Goal: Transaction & Acquisition: Obtain resource

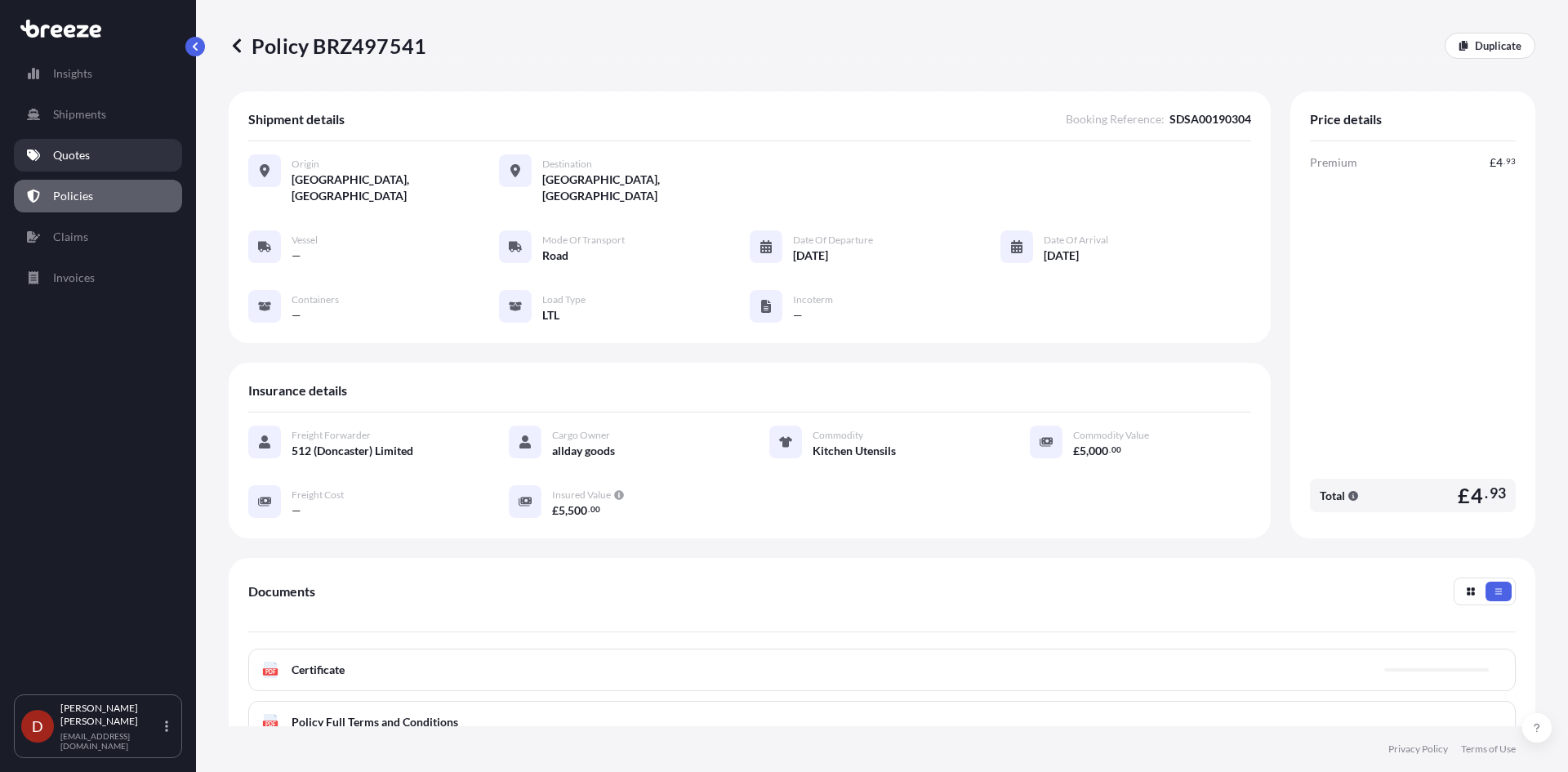
scroll to position [82, 0]
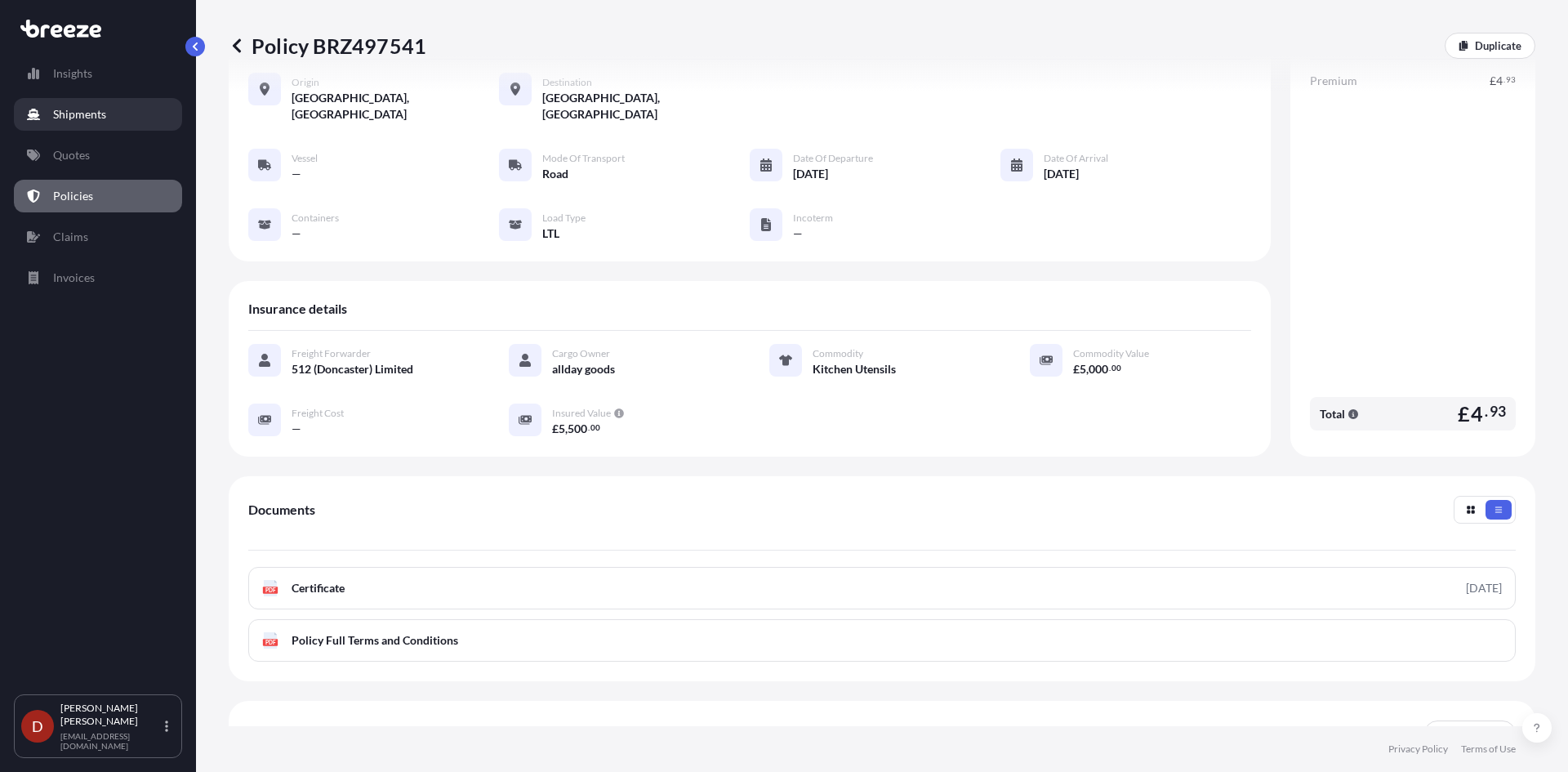
click at [127, 119] on link "Shipments" at bounding box center [98, 114] width 169 height 33
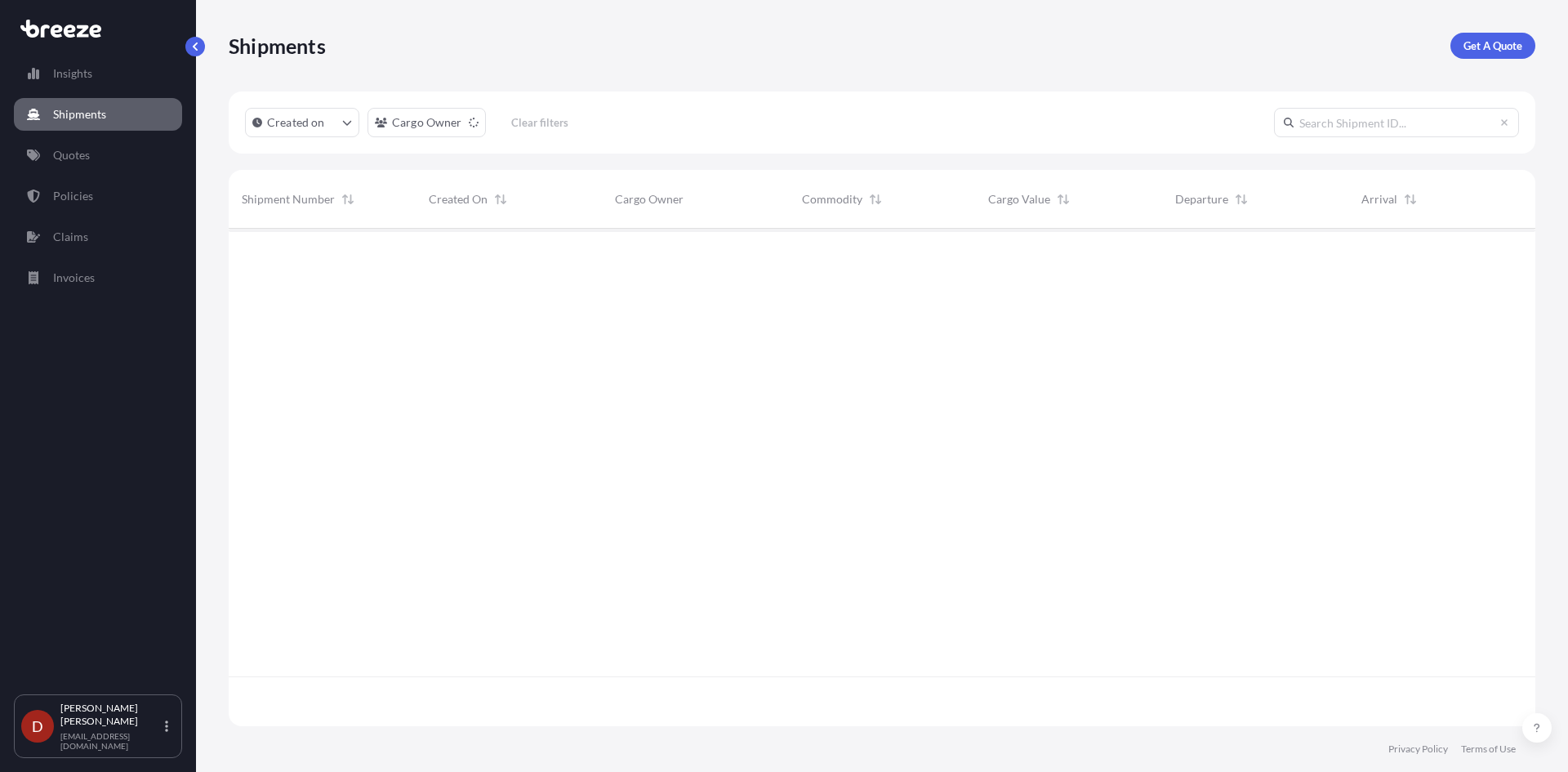
scroll to position [545, 1295]
click at [1502, 38] on p "Get A Quote" at bounding box center [1492, 45] width 58 height 16
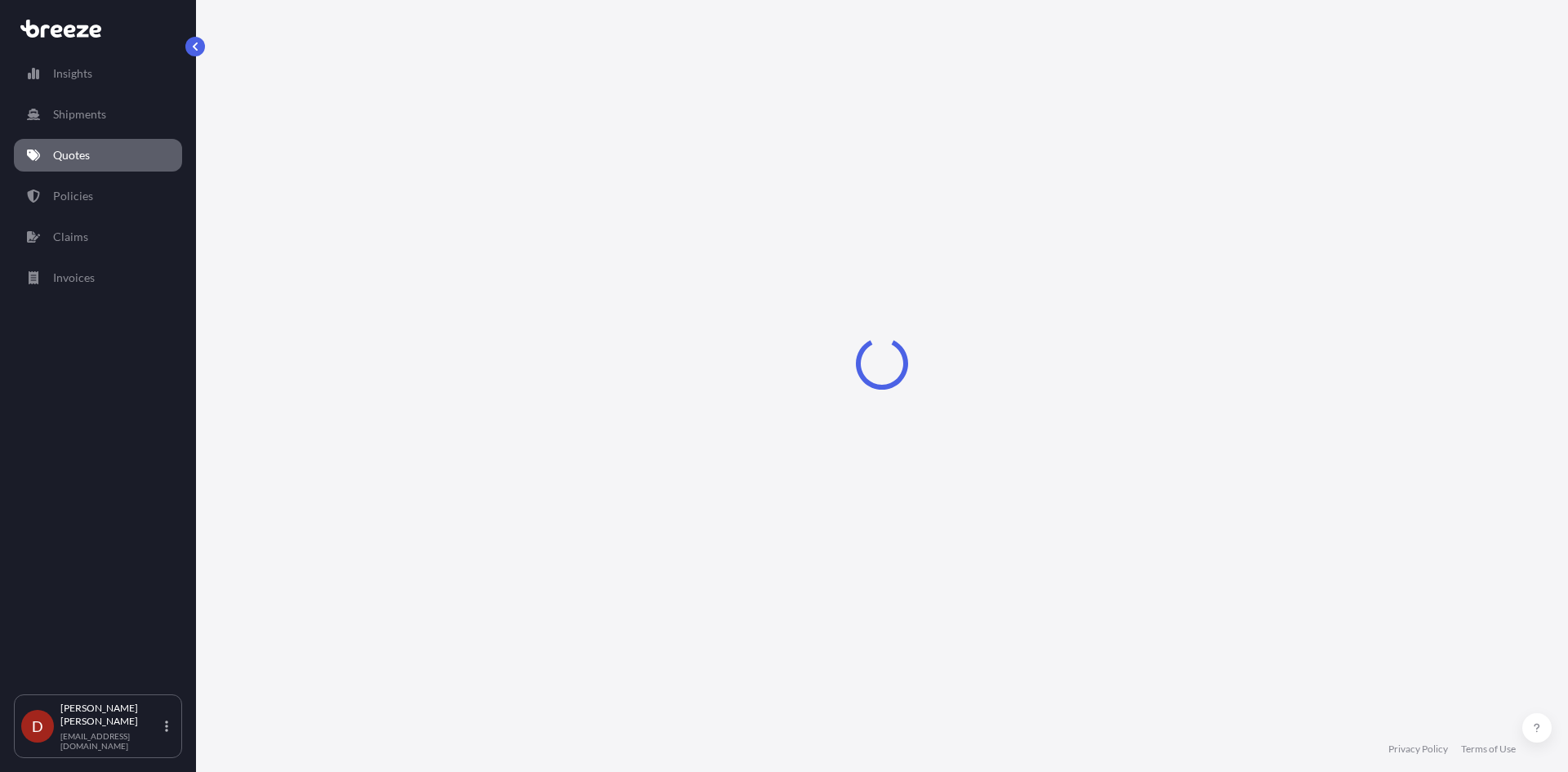
select select "Sea"
select select "1"
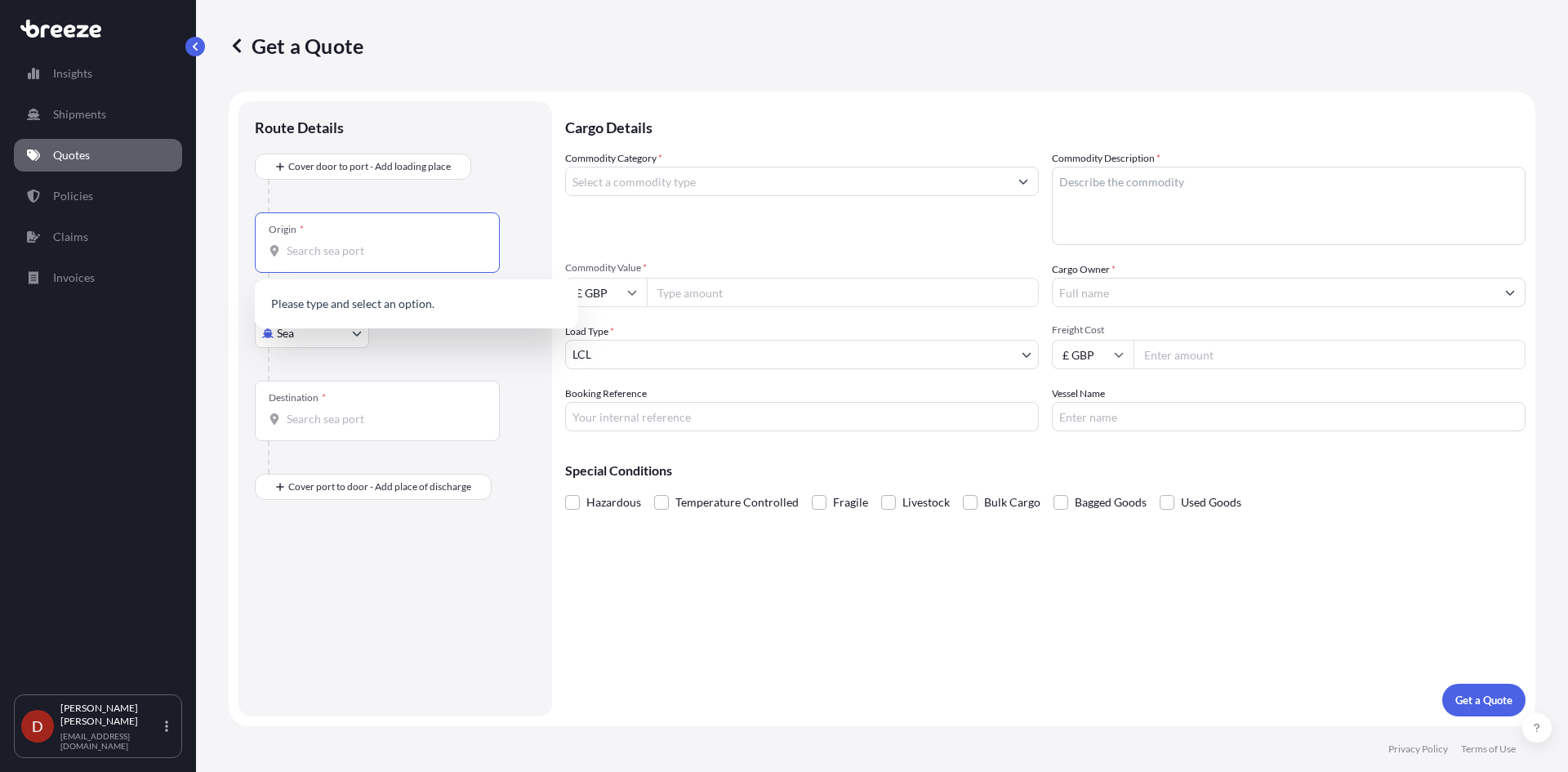
click at [428, 251] on input "Origin *" at bounding box center [382, 250] width 193 height 16
click at [320, 335] on body "0 options available. Insights Shipments Quotes Policies Claims Invoices D [PERS…" at bounding box center [784, 386] width 1568 height 772
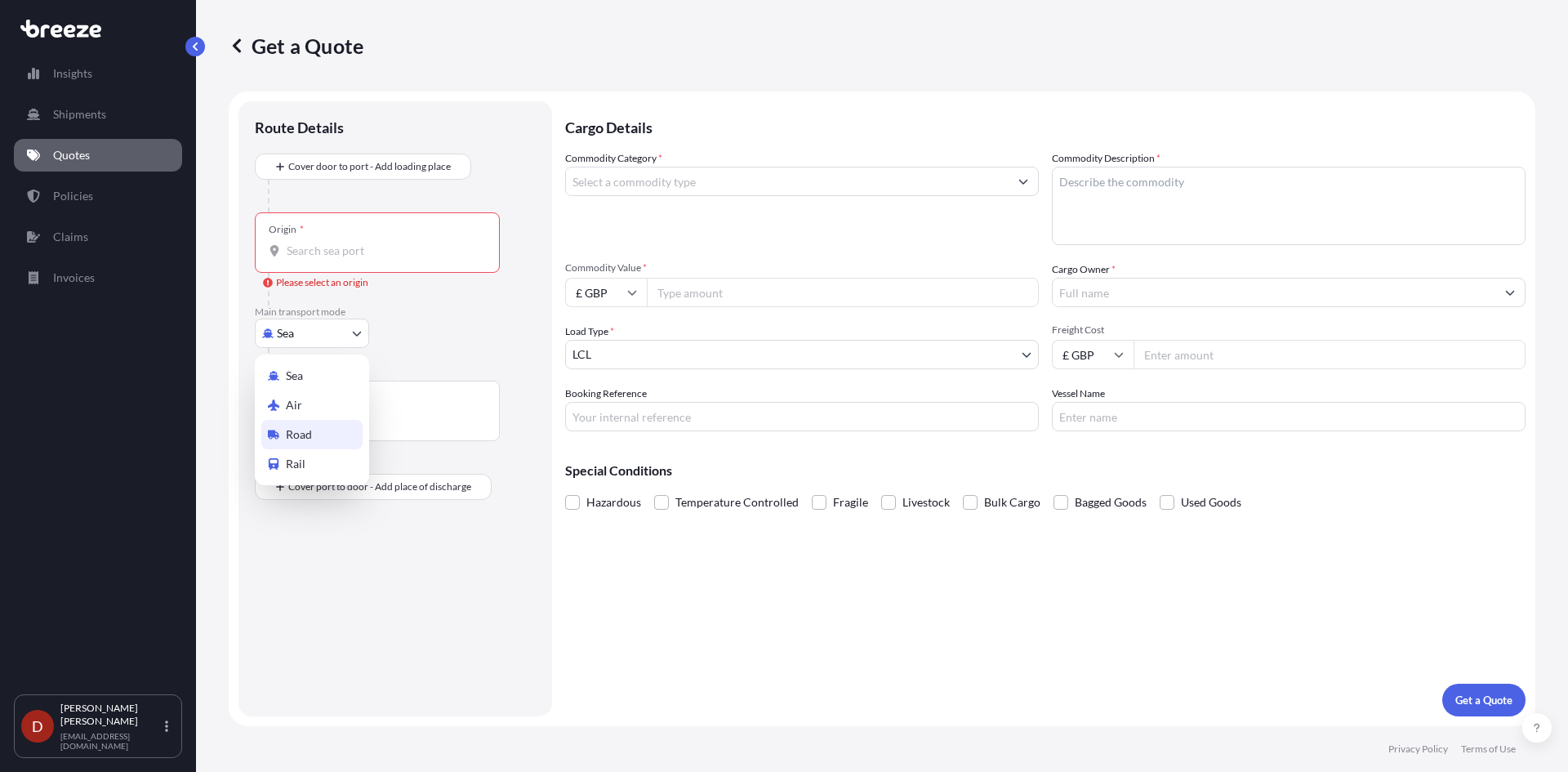
click at [319, 425] on div "Road" at bounding box center [312, 434] width 102 height 30
select select "Road"
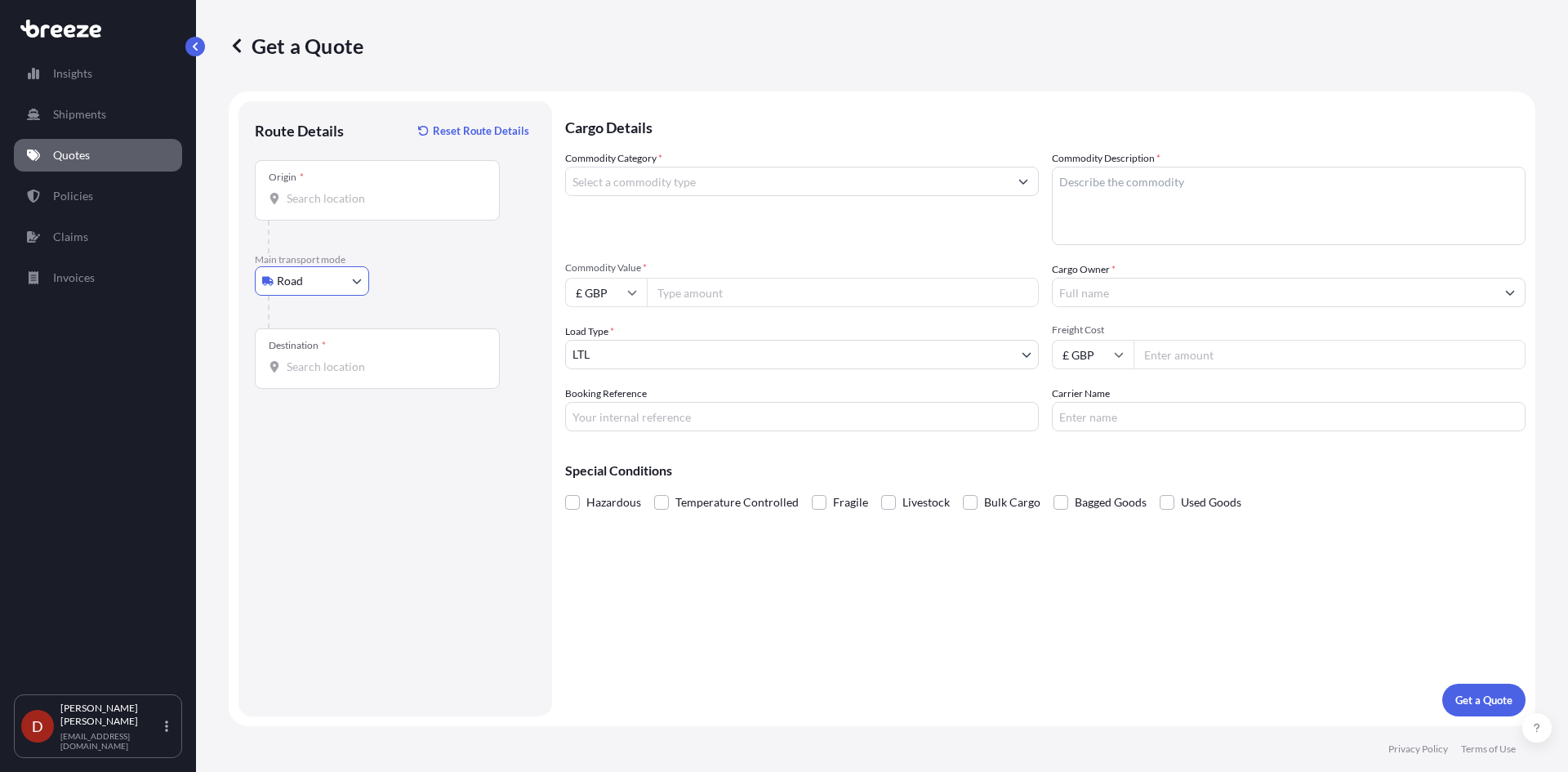
click at [330, 205] on input "Origin *" at bounding box center [382, 199] width 193 height 16
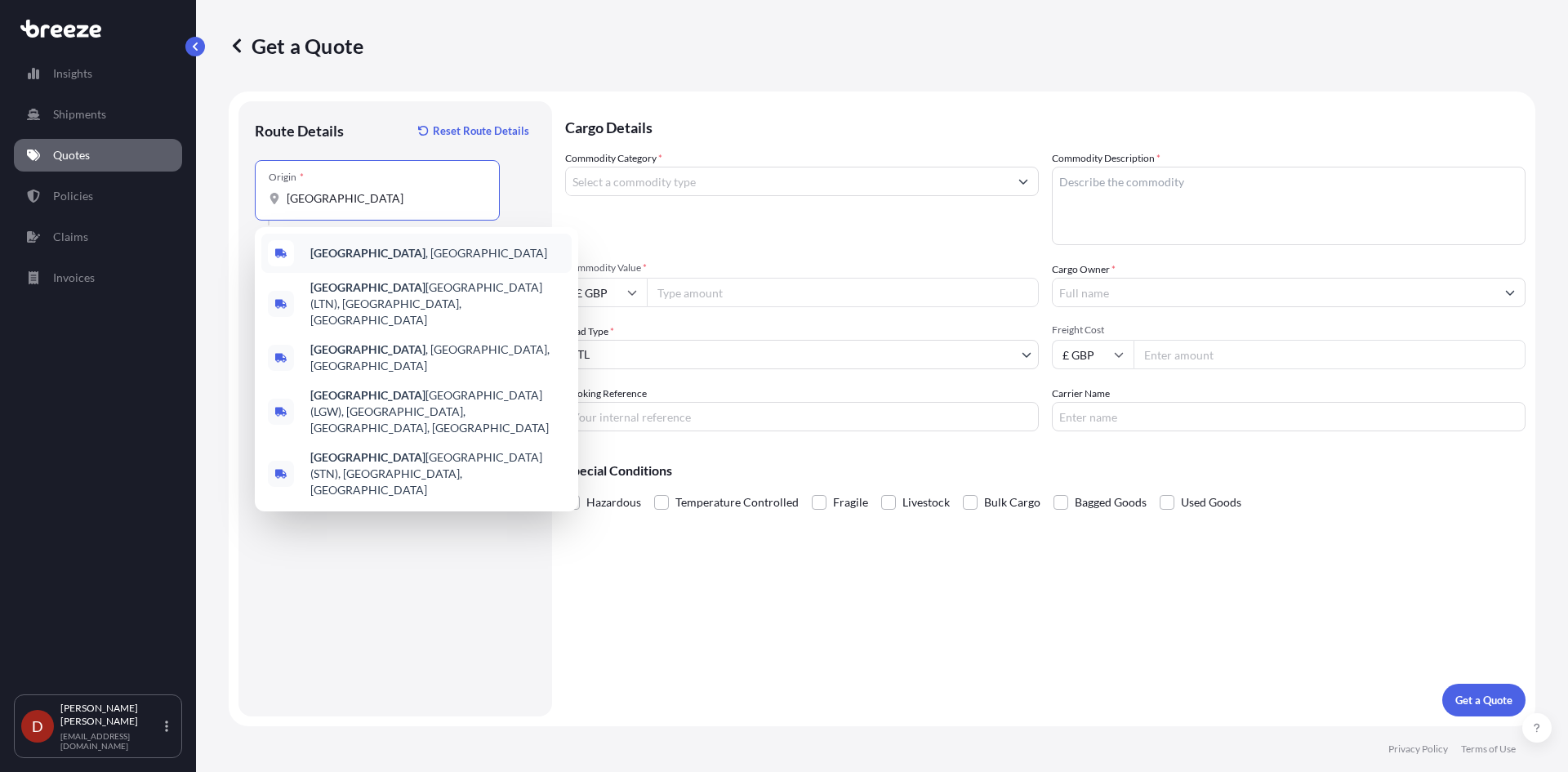
click at [348, 254] on b "[GEOGRAPHIC_DATA]" at bounding box center [368, 252] width 115 height 13
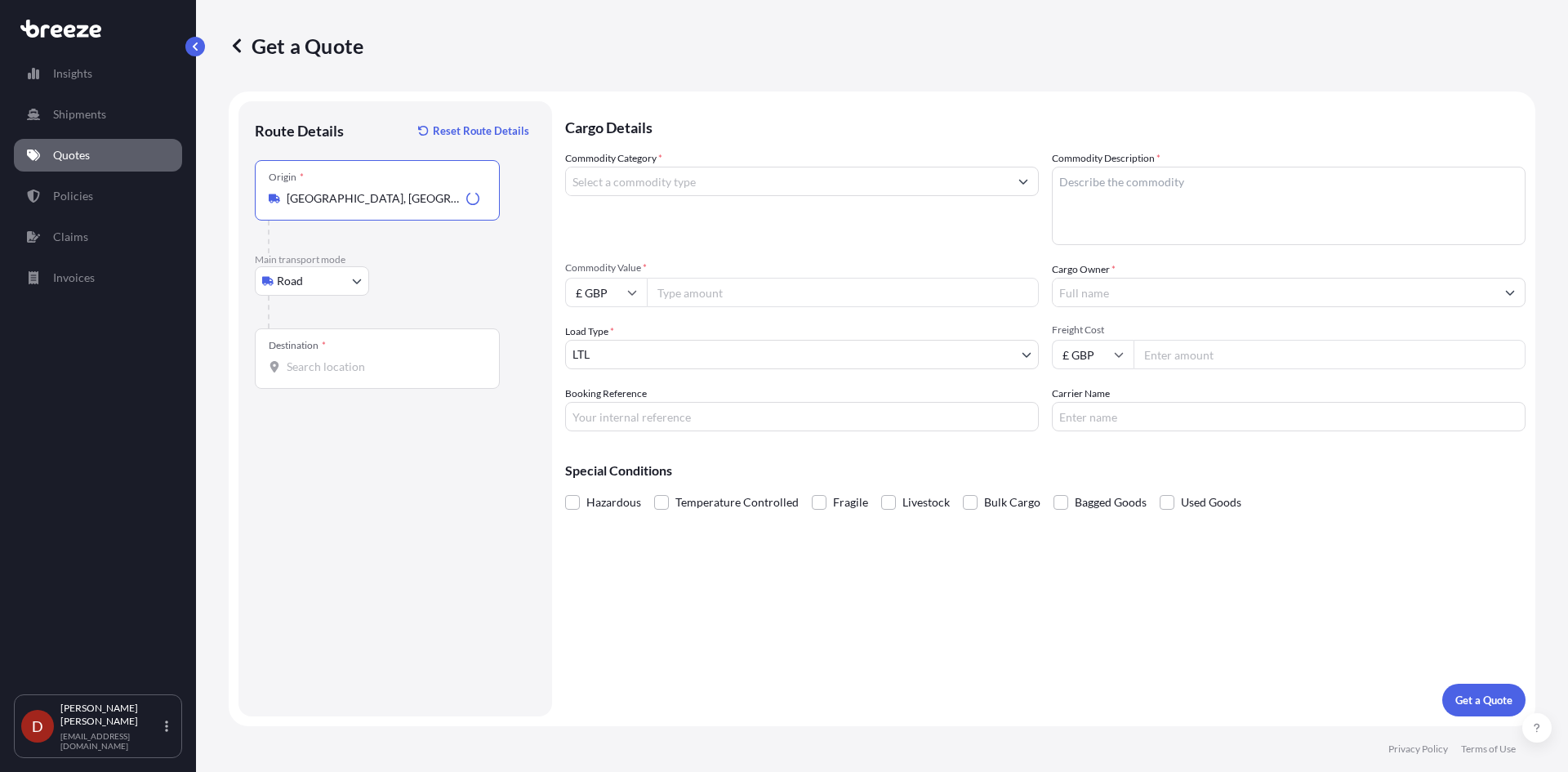
type input "[GEOGRAPHIC_DATA], [GEOGRAPHIC_DATA]"
click at [298, 366] on input "Destination *" at bounding box center [382, 366] width 193 height 16
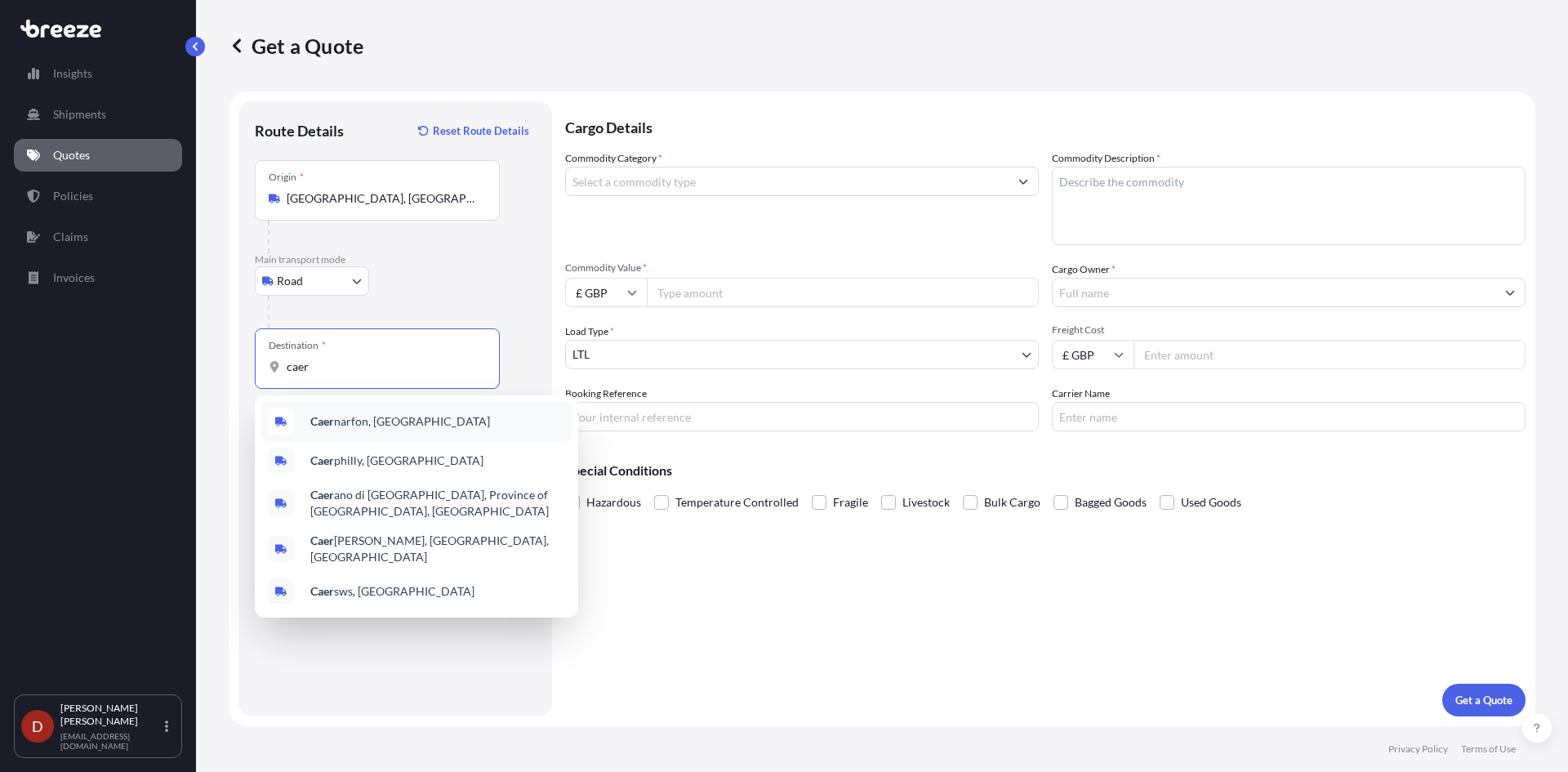
click at [331, 411] on div "Caer narfon, [GEOGRAPHIC_DATA]" at bounding box center [417, 421] width 311 height 39
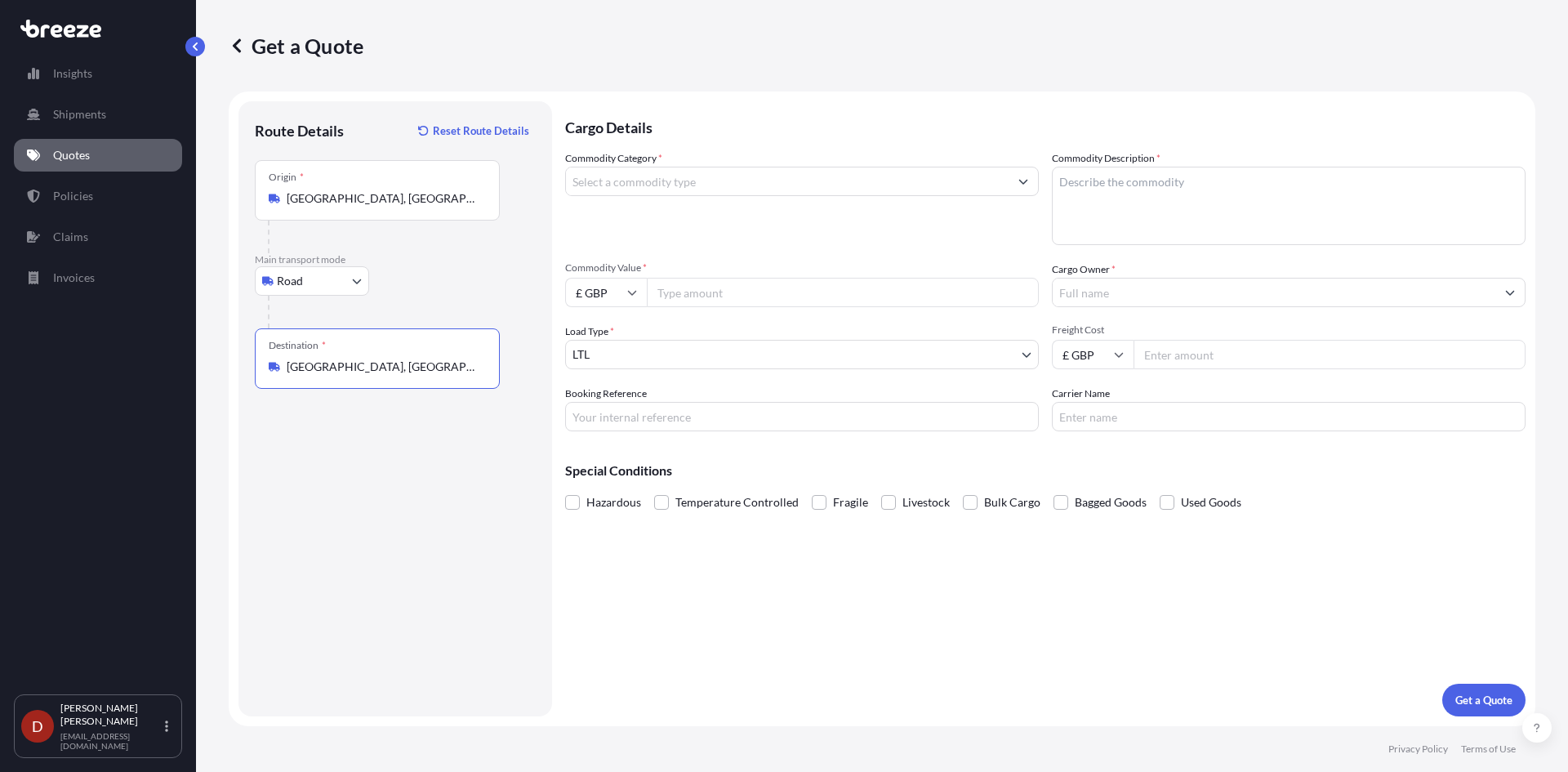
type input "[GEOGRAPHIC_DATA], [GEOGRAPHIC_DATA]"
click at [637, 175] on input "Commodity Category *" at bounding box center [788, 181] width 443 height 30
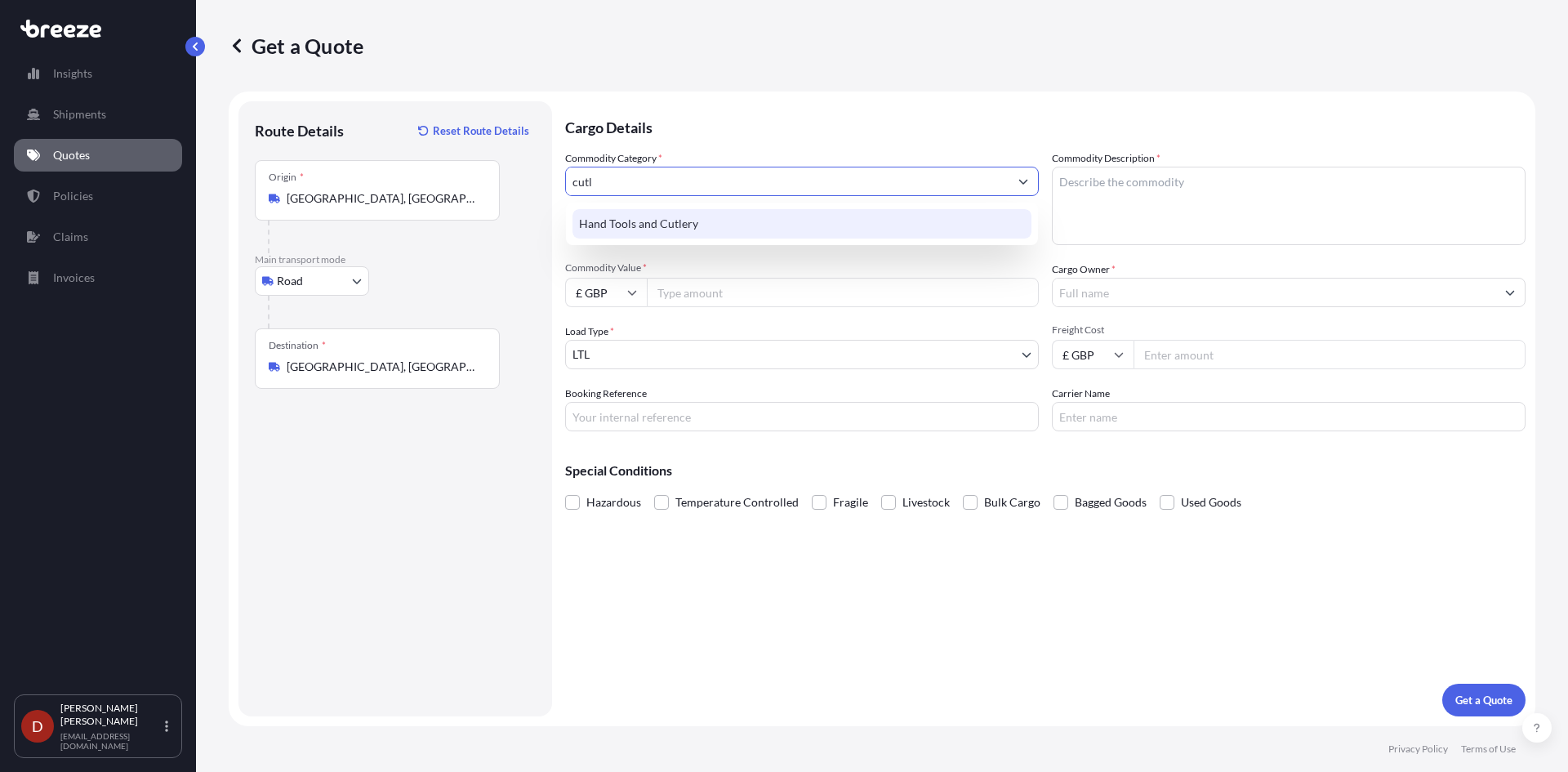
click at [662, 219] on div "Hand Tools and Cutlery" at bounding box center [801, 223] width 459 height 30
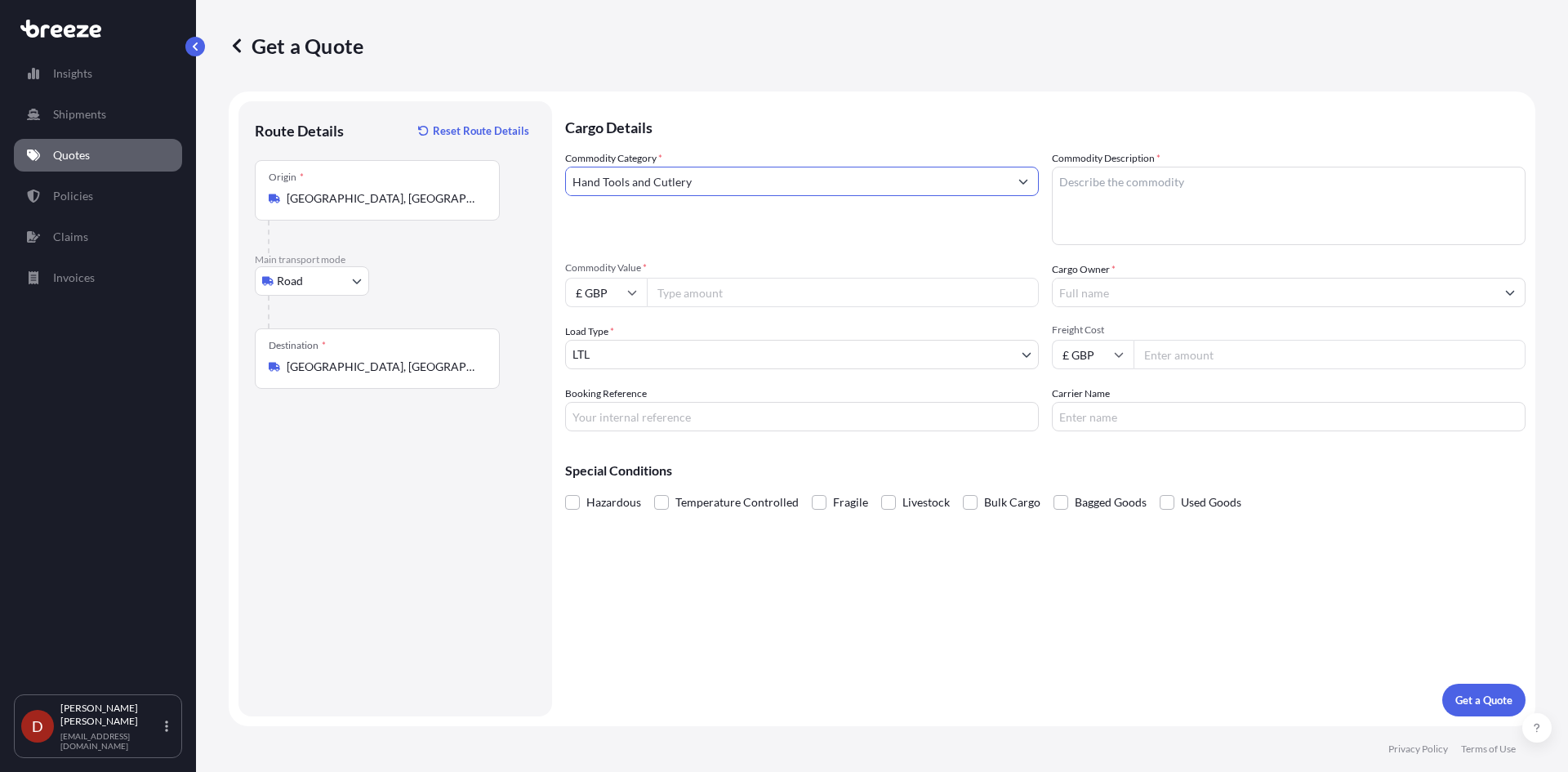
type input "Hand Tools and Cutlery"
click at [1135, 187] on textarea "Commodity Description *" at bounding box center [1289, 206] width 473 height 79
type textarea "Kitchen utensils"
type input "10000"
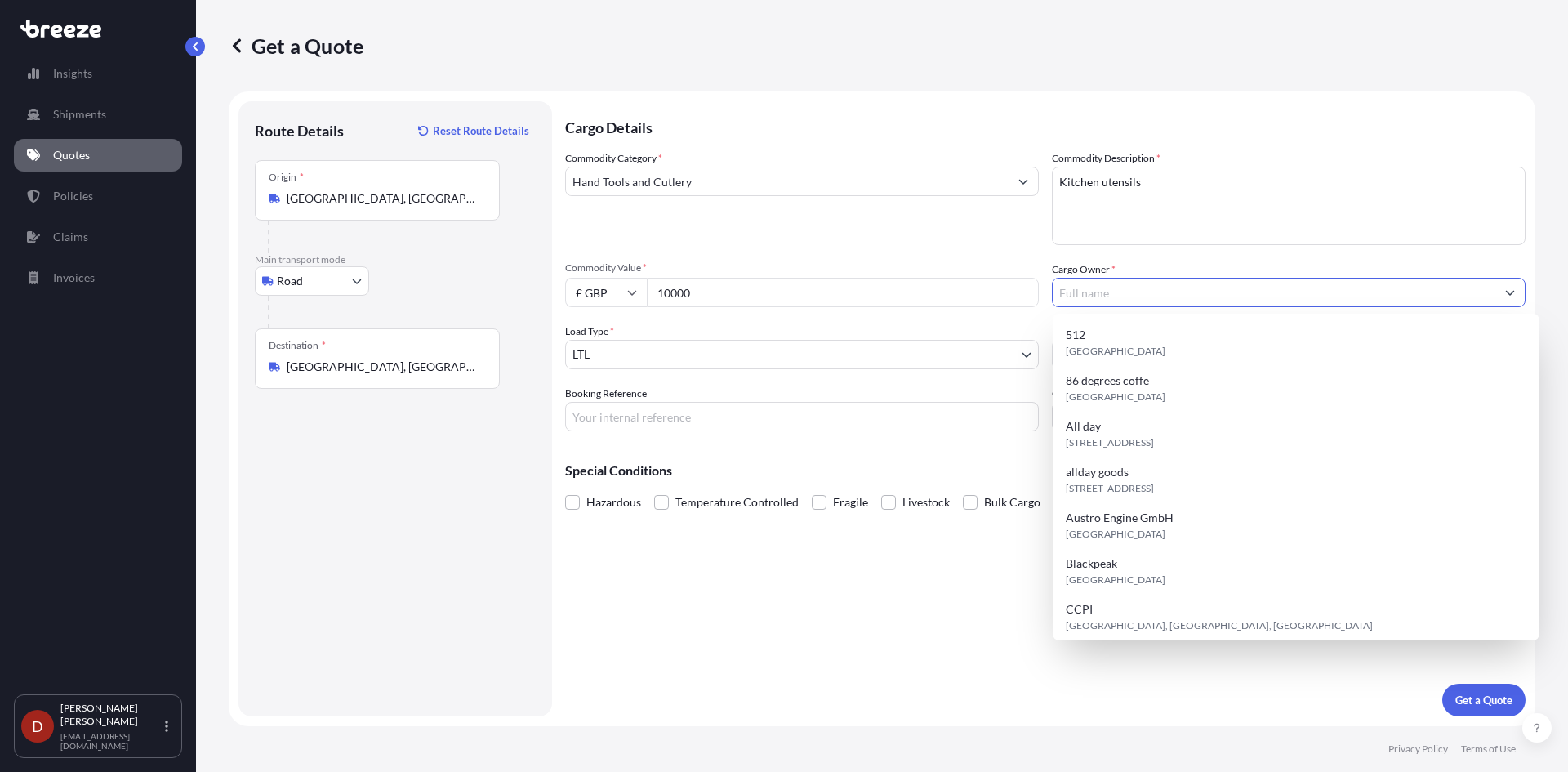
click at [1113, 282] on input "Cargo Owner *" at bounding box center [1274, 292] width 443 height 30
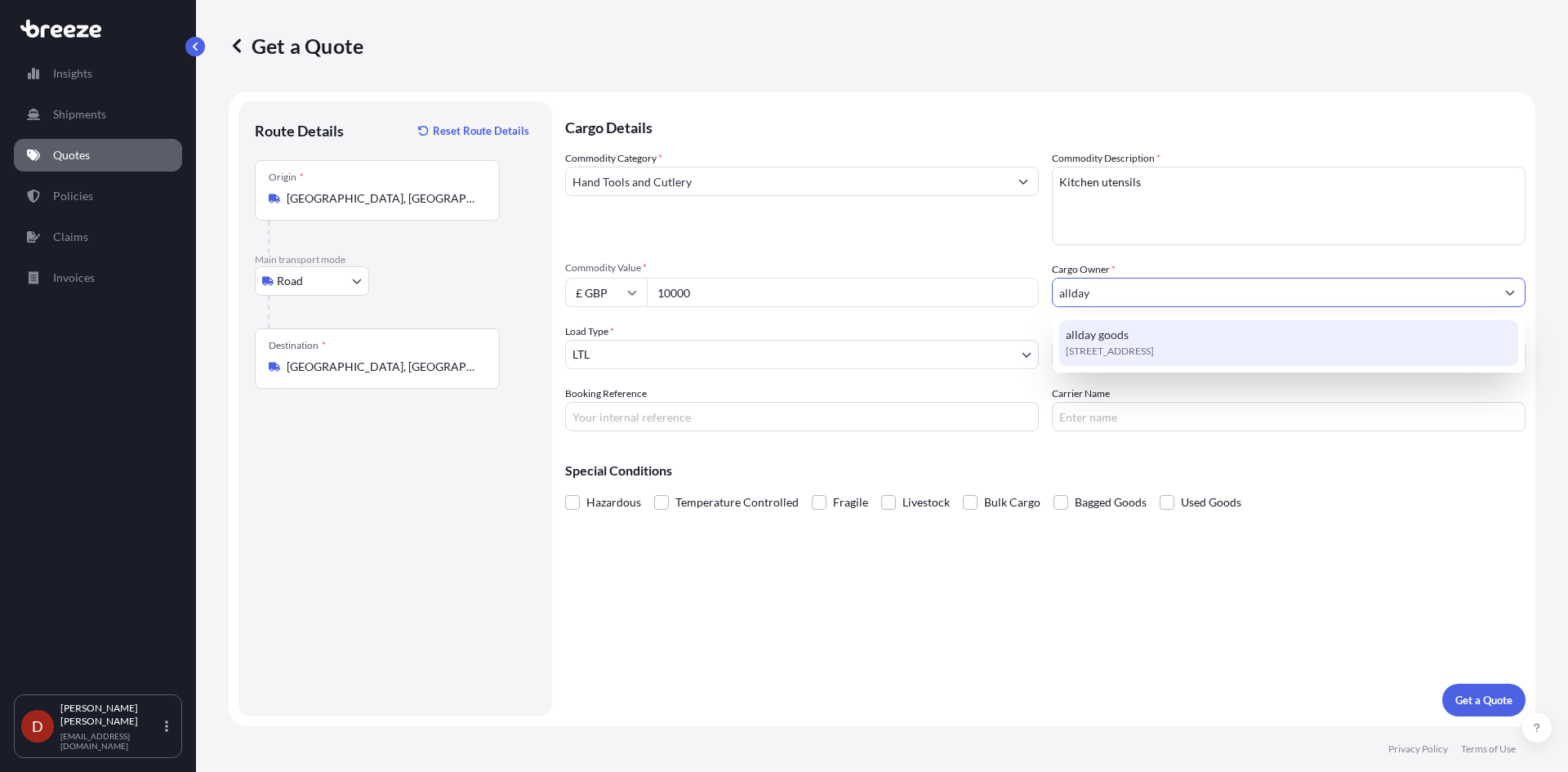
click at [1122, 337] on span "allday goods" at bounding box center [1097, 335] width 63 height 16
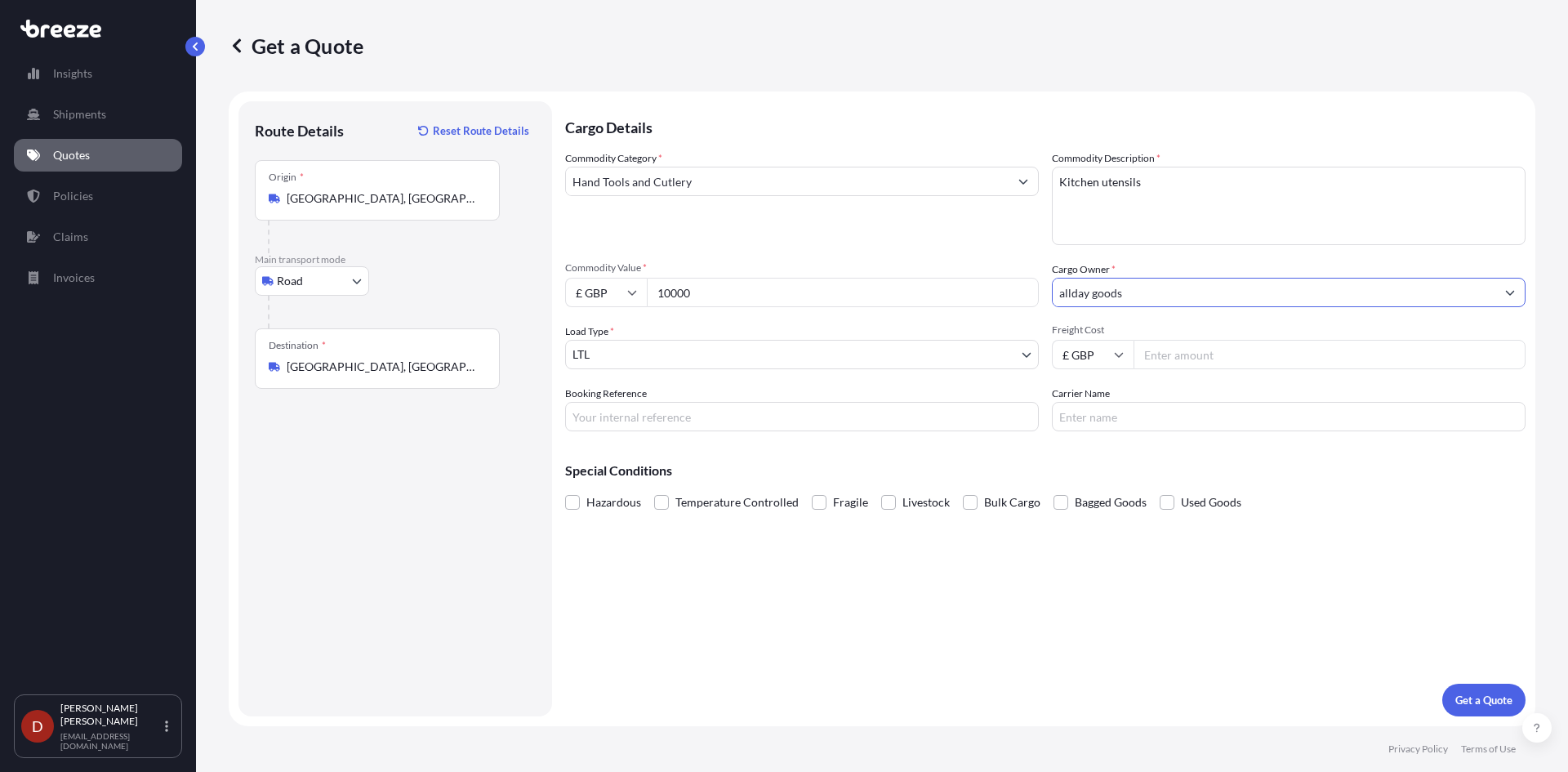
type input "allday goods"
click at [753, 401] on div "Booking Reference" at bounding box center [802, 409] width 473 height 46
click at [728, 422] on input "Booking Reference" at bounding box center [802, 416] width 473 height 30
click at [648, 416] on input "SDSA00190" at bounding box center [802, 416] width 473 height 30
type input "SDSA00190324"
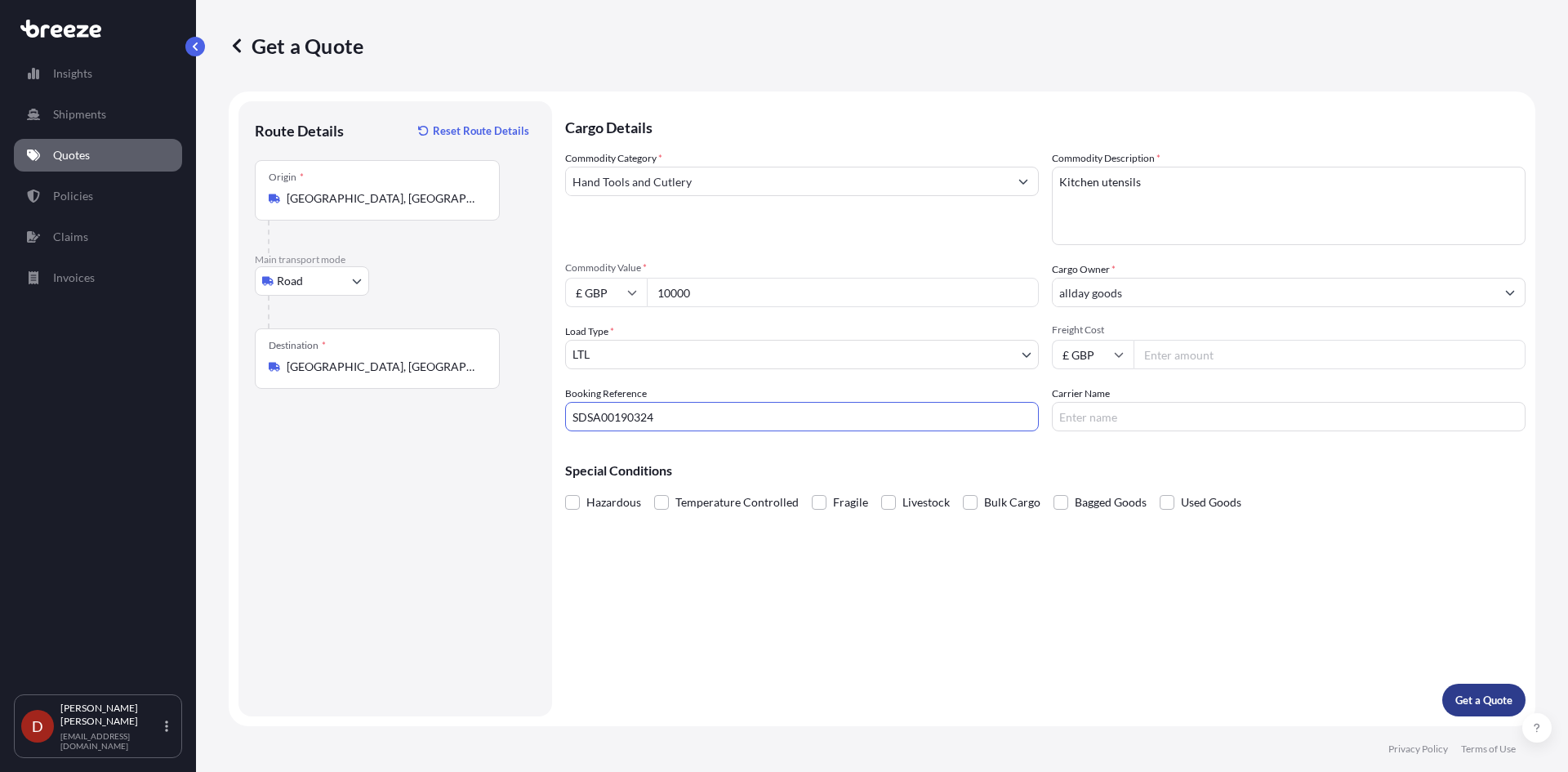
click at [1470, 701] on p "Get a Quote" at bounding box center [1484, 700] width 58 height 16
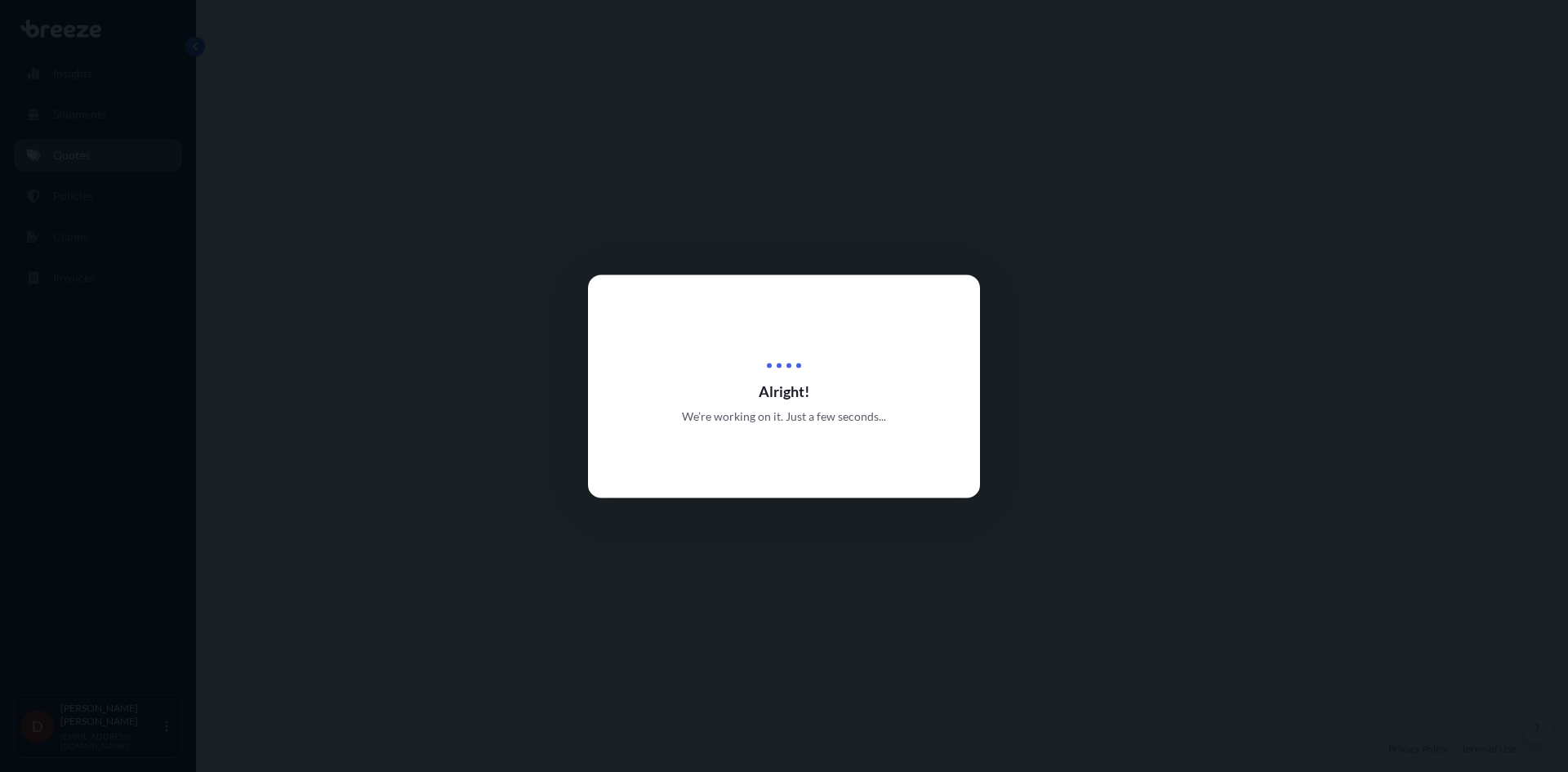
select select "Road"
select select "1"
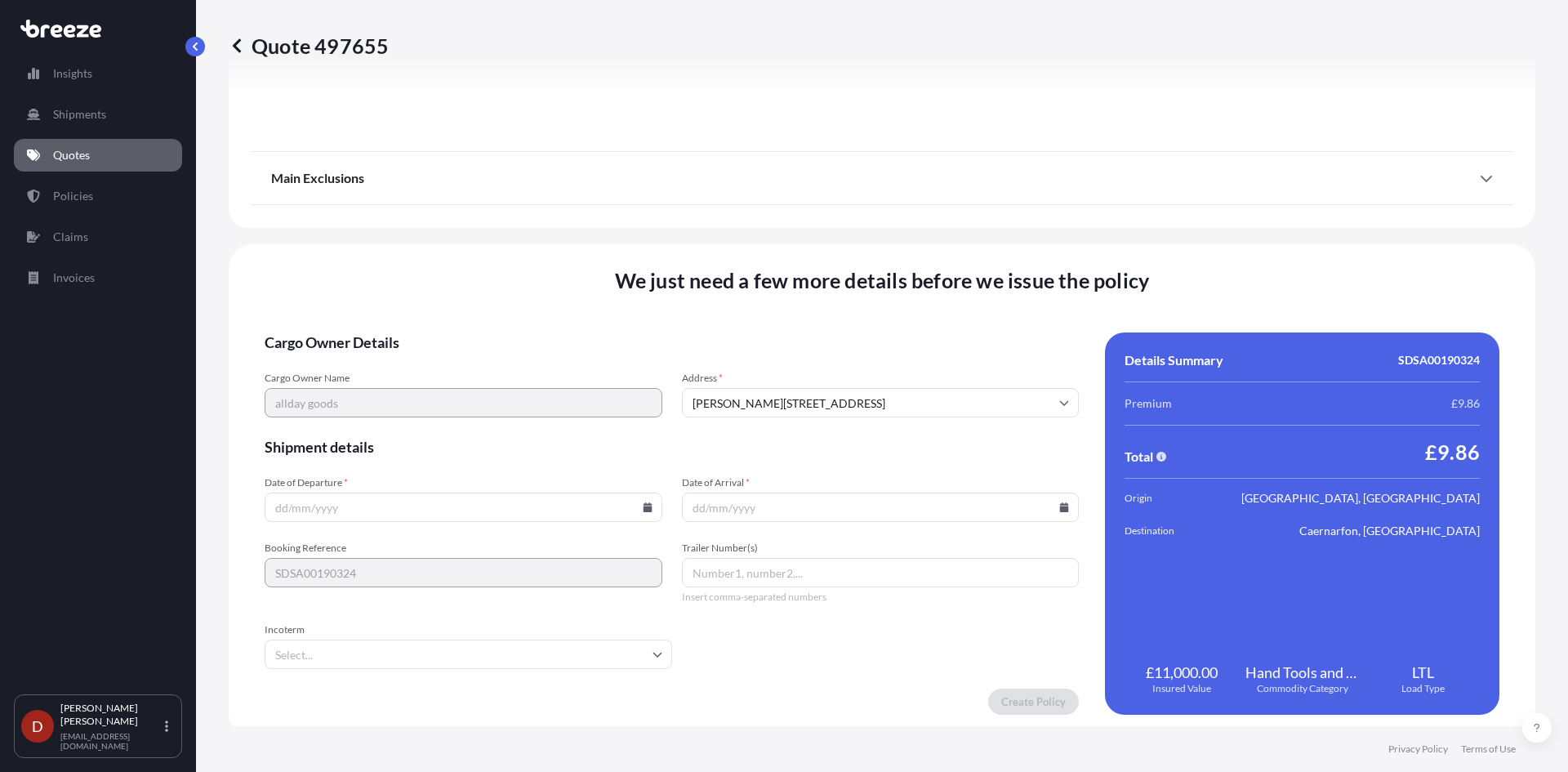
scroll to position [1805, 0]
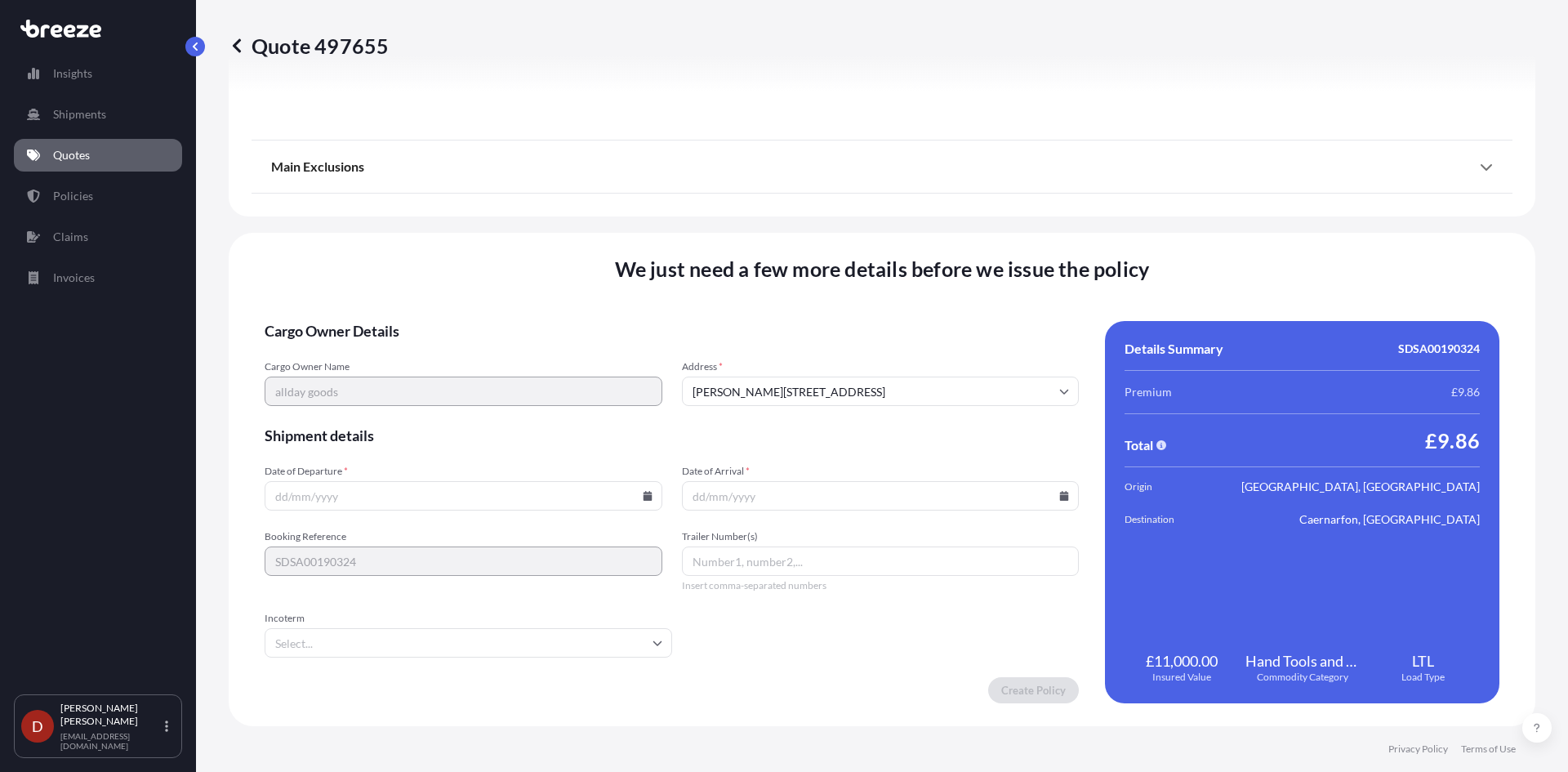
click at [643, 499] on icon at bounding box center [647, 496] width 9 height 10
click at [454, 407] on button "28" at bounding box center [461, 412] width 26 height 26
type input "[DATE]"
click at [738, 480] on div "Date of Arrival *" at bounding box center [881, 488] width 398 height 46
click at [772, 494] on input "Date of Arrival *" at bounding box center [881, 496] width 398 height 30
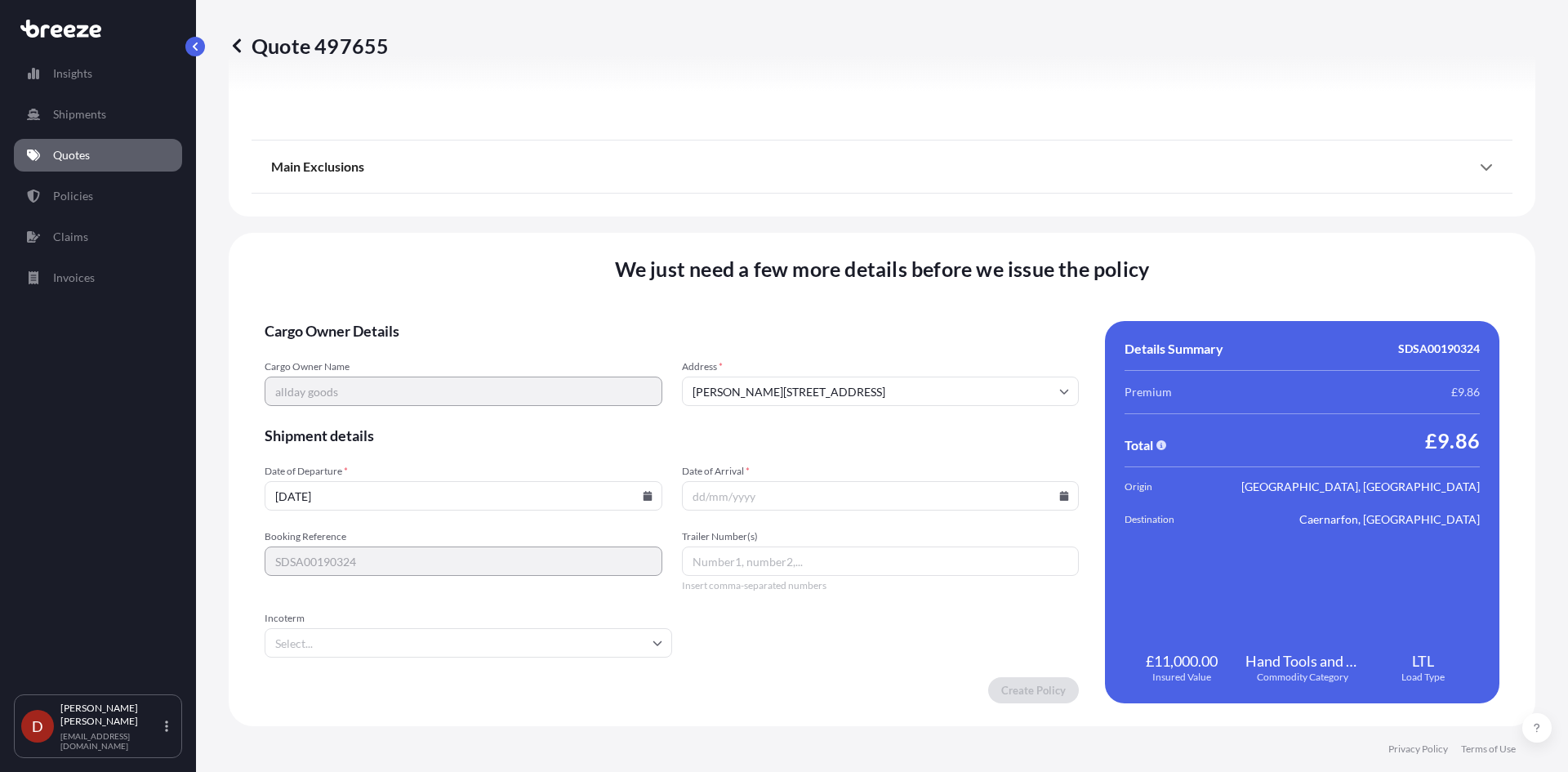
click at [1060, 500] on icon at bounding box center [1064, 496] width 9 height 10
click at [910, 412] on button "29" at bounding box center [912, 412] width 26 height 26
type input "[DATE]"
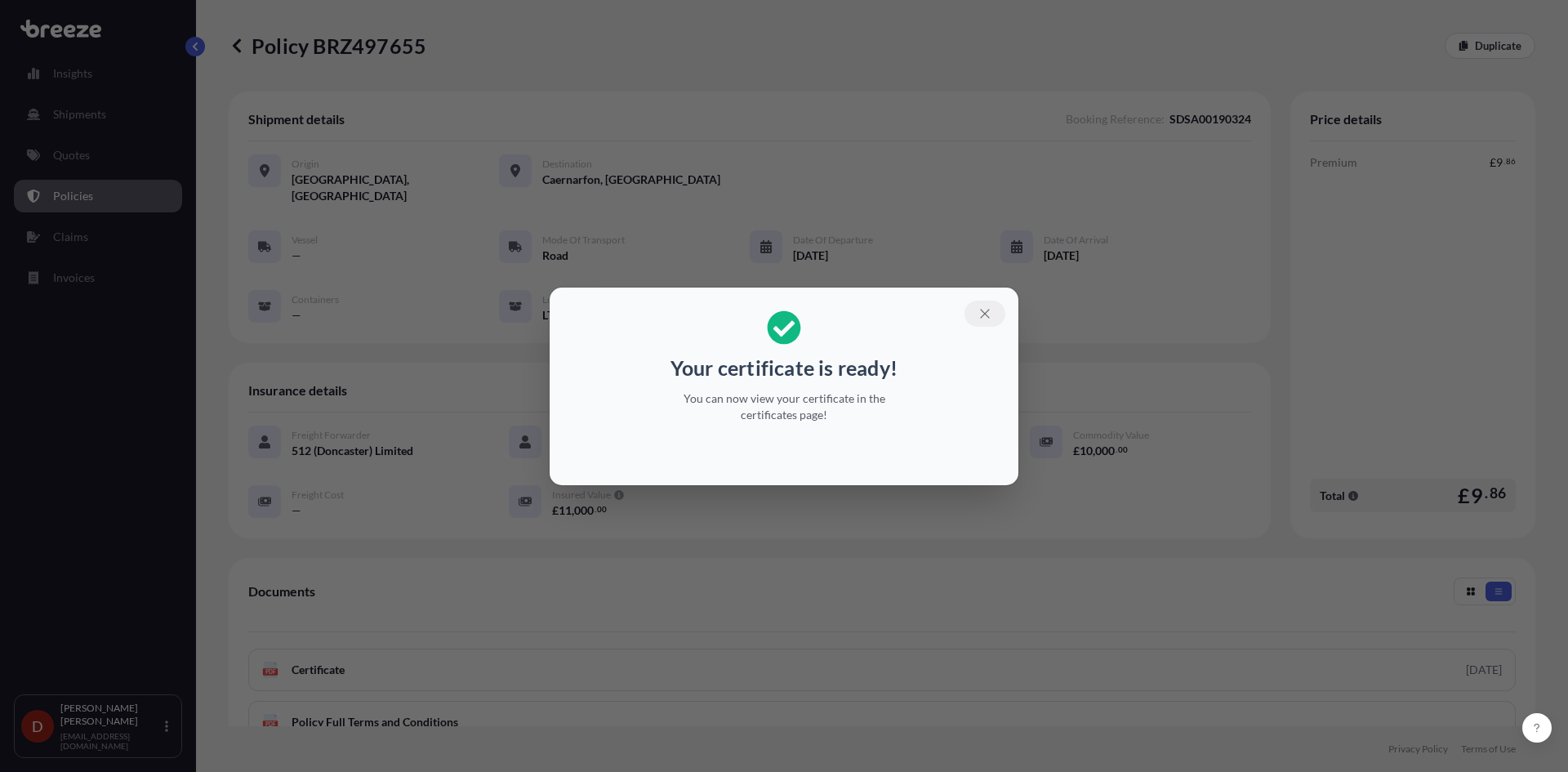
click at [978, 307] on icon "button" at bounding box center [984, 314] width 14 height 14
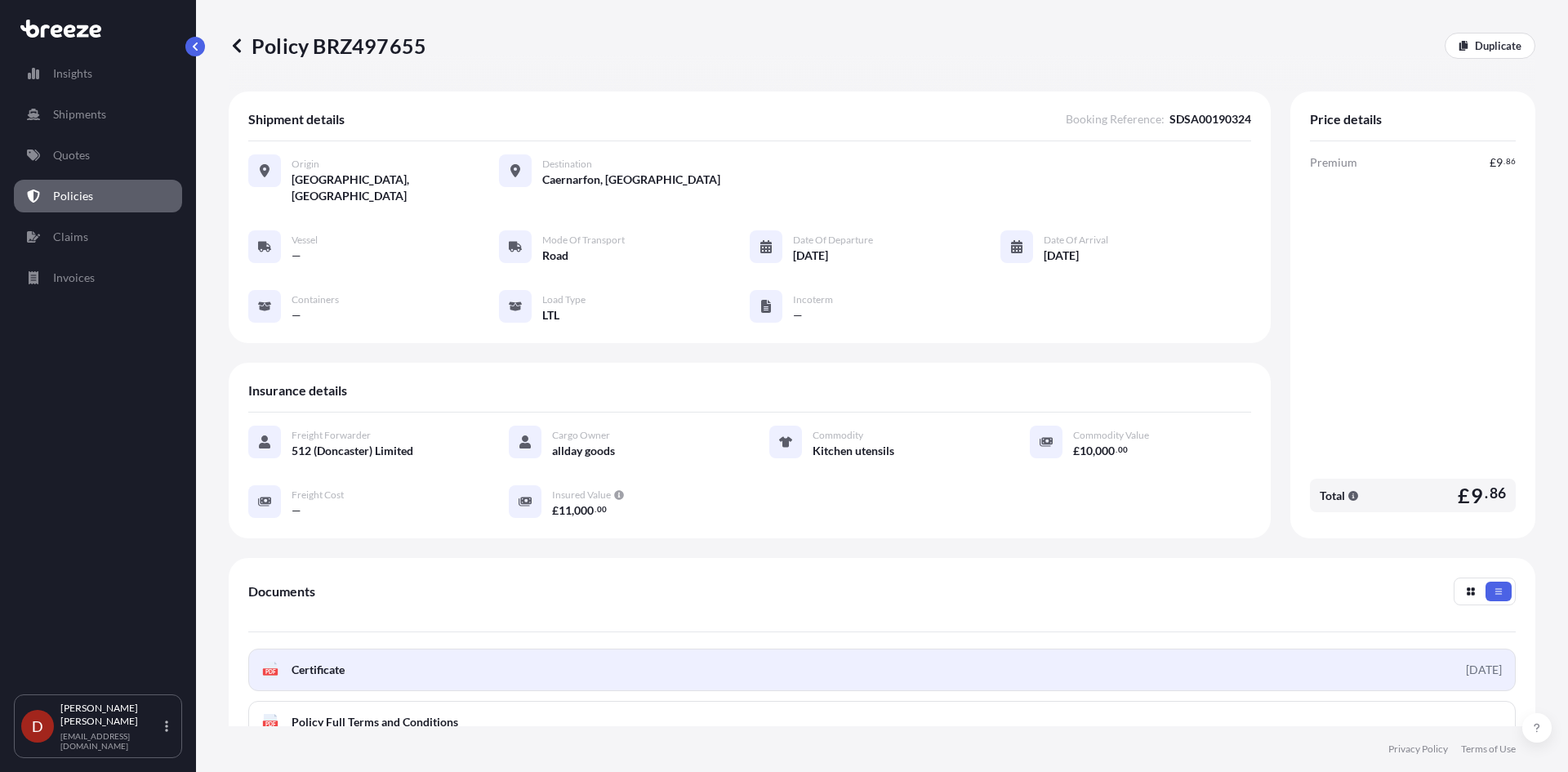
click at [560, 652] on link "PDF Certificate [DATE]" at bounding box center [882, 670] width 1267 height 42
